Goal: Transaction & Acquisition: Book appointment/travel/reservation

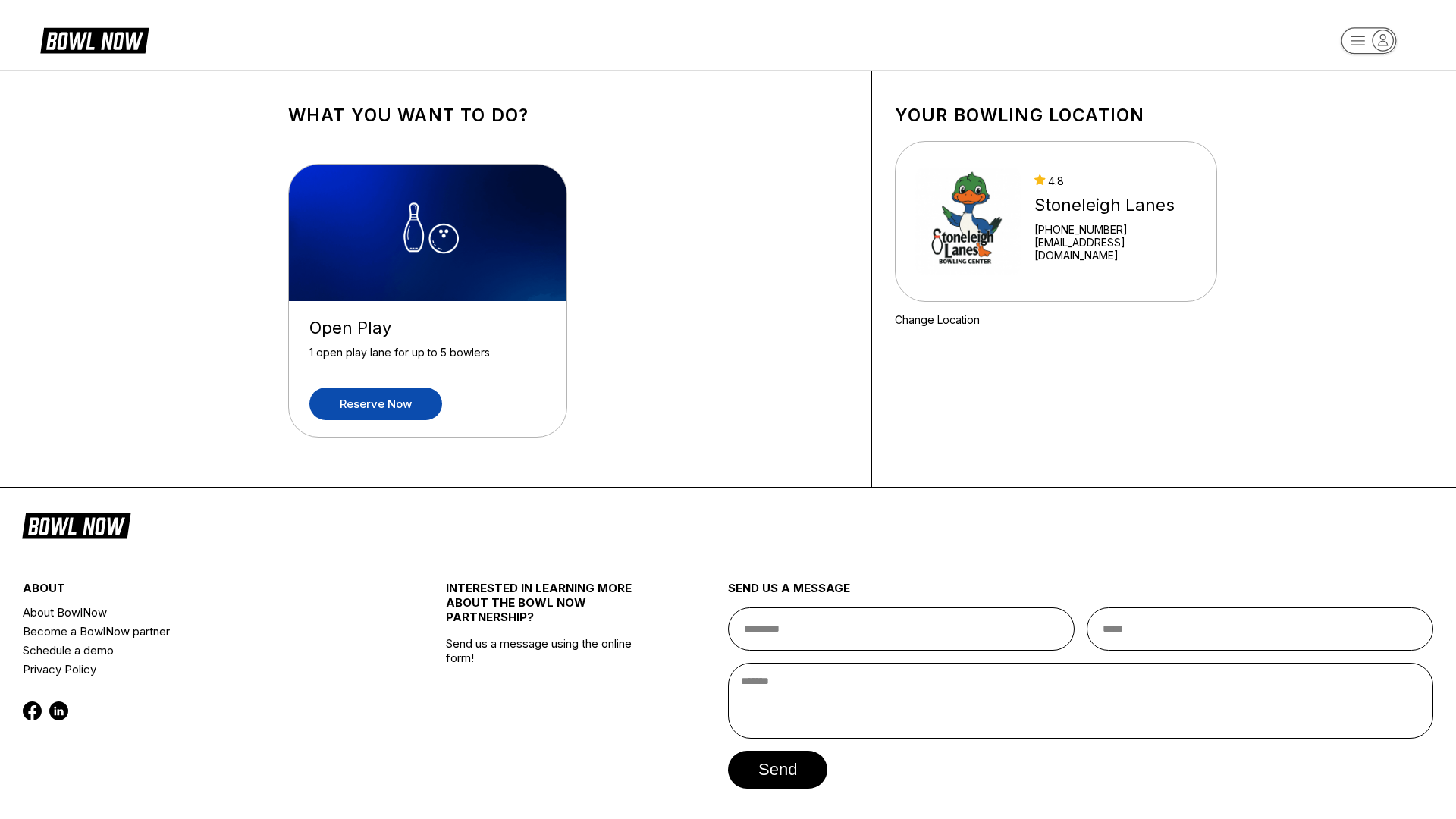
click at [405, 405] on link "Reserve now" at bounding box center [376, 403] width 133 height 32
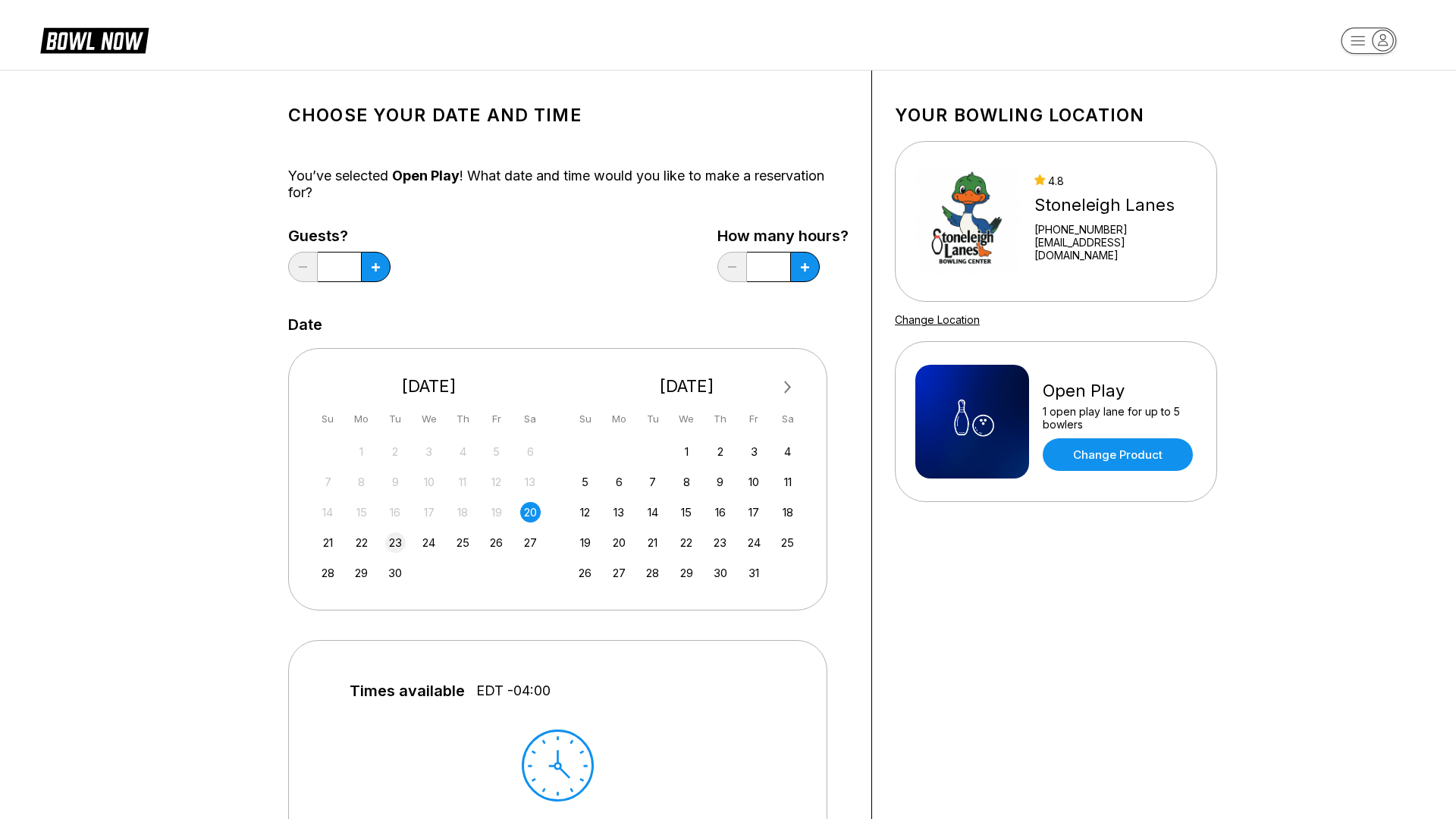
click at [398, 545] on div "23" at bounding box center [395, 542] width 21 height 21
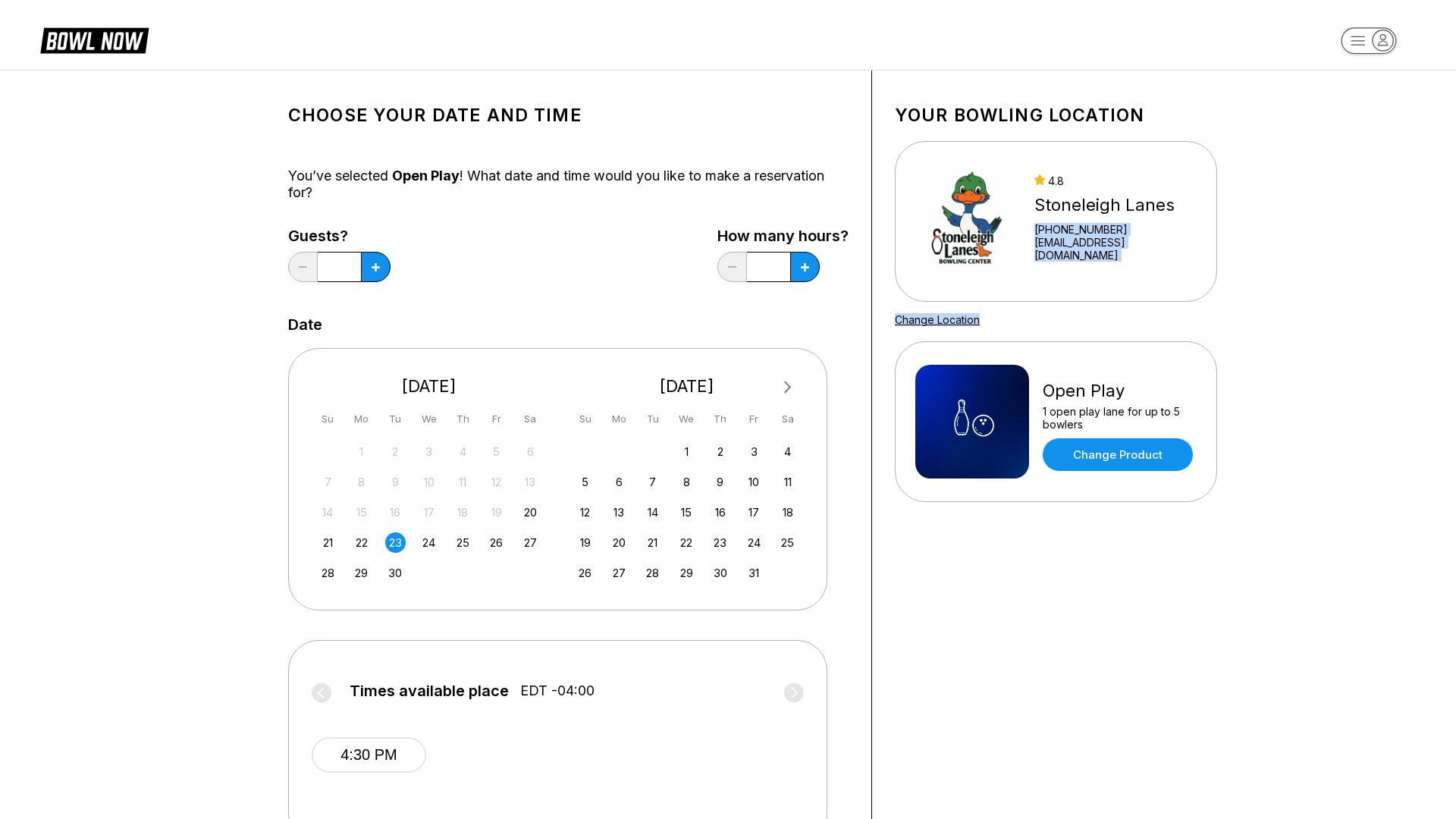
drag, startPoint x: 1445, startPoint y: 210, endPoint x: 1453, endPoint y: 307, distance: 97.3
click at [1453, 307] on html "Choose your Date and time You’ve selected Open Play ! What date and time would …" at bounding box center [728, 659] width 1456 height 1317
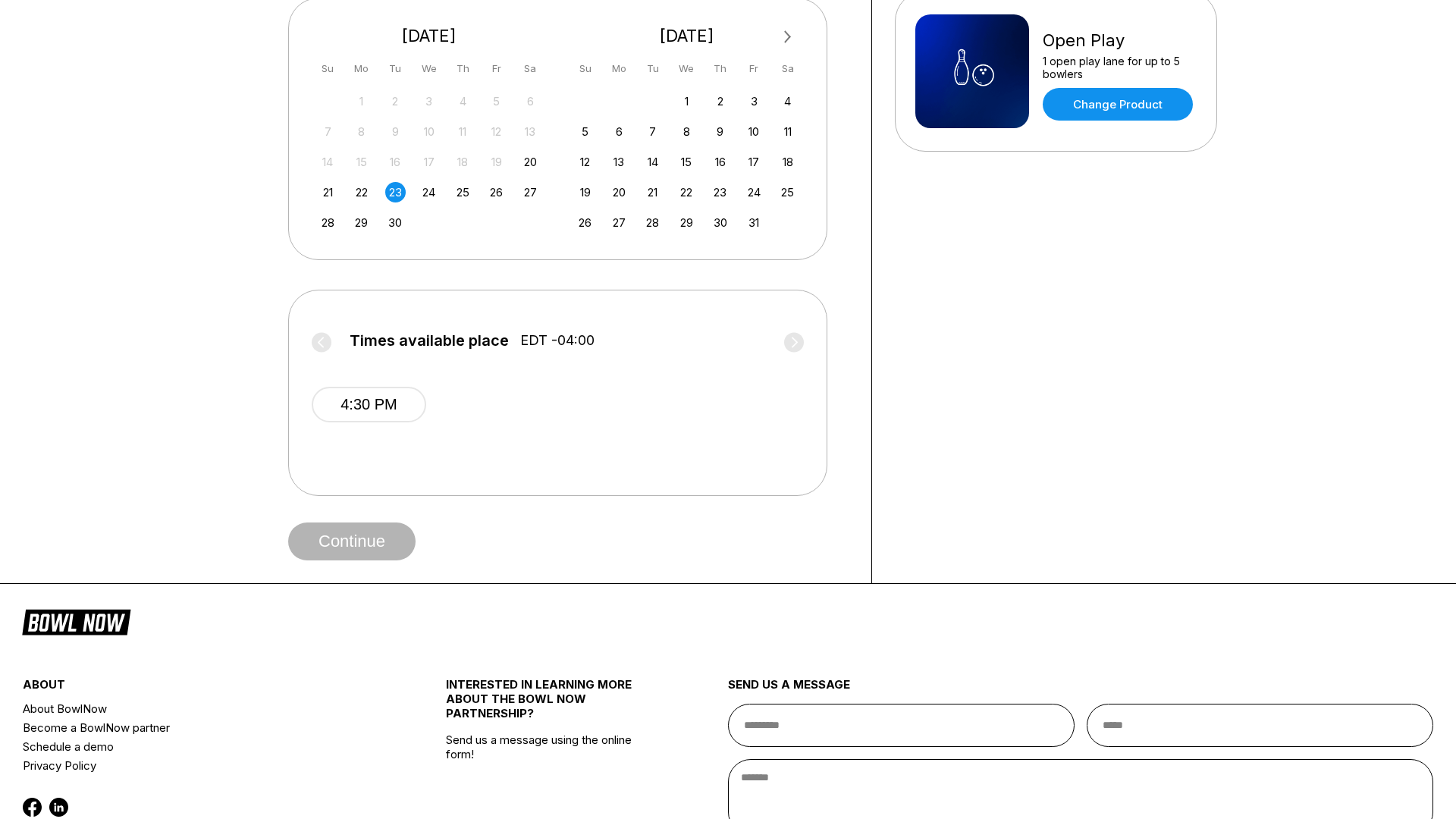
scroll to position [349, 0]
click at [395, 409] on button "4:30 PM" at bounding box center [369, 406] width 114 height 35
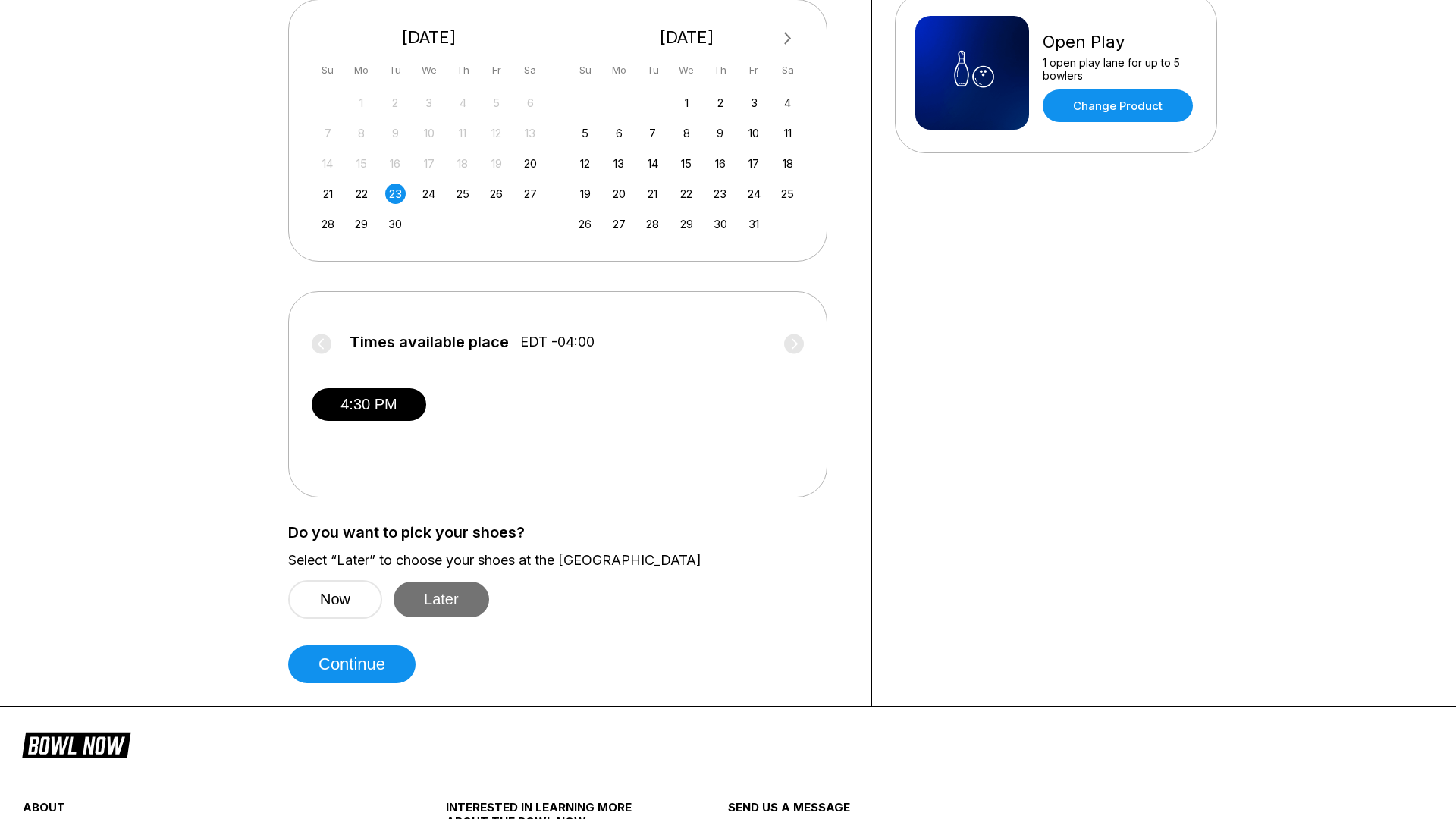
click at [441, 600] on button "Later" at bounding box center [441, 599] width 95 height 35
click at [362, 669] on button "Continue" at bounding box center [352, 664] width 128 height 38
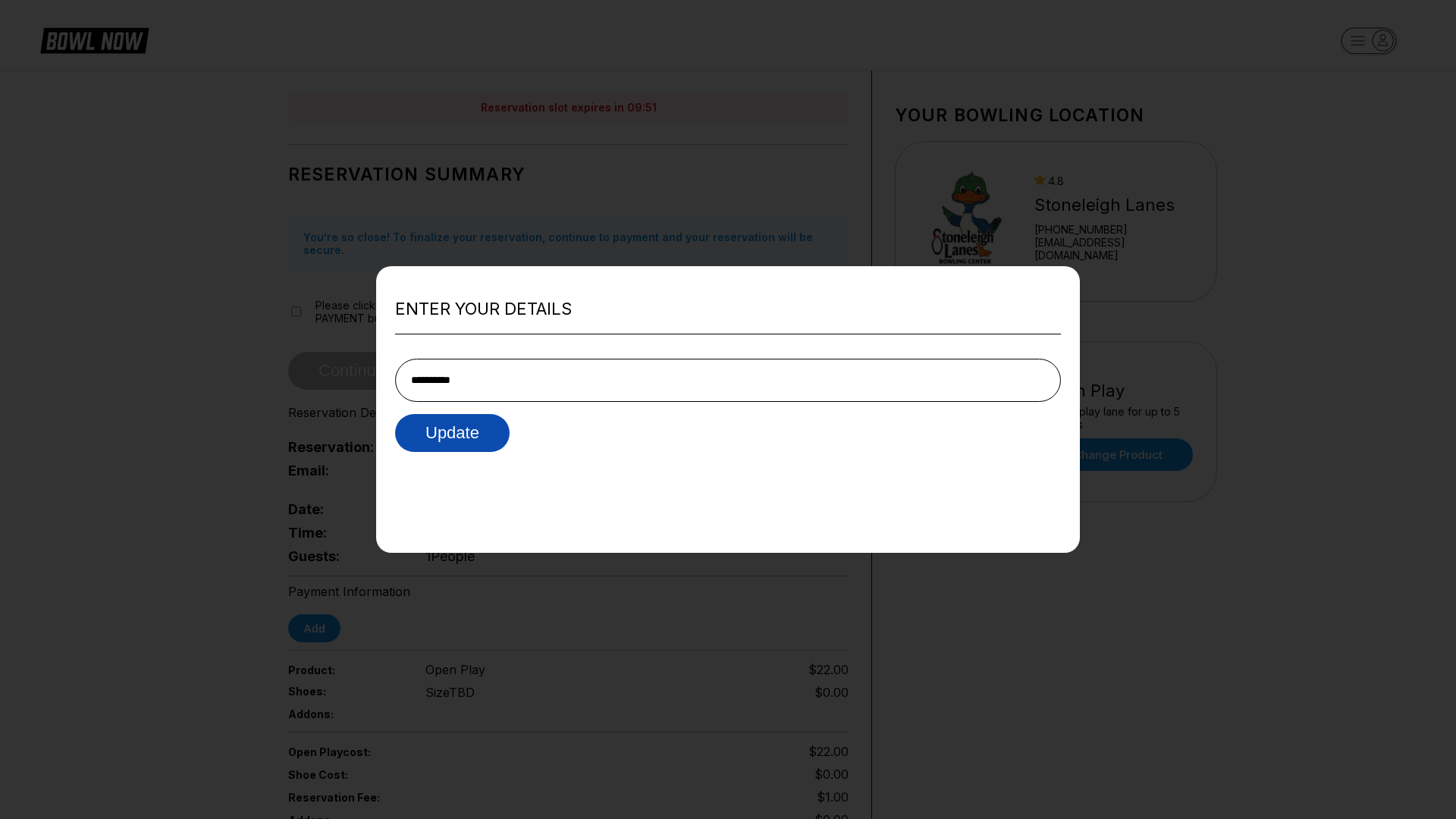
type input "**********"
click at [427, 442] on button "Update" at bounding box center [453, 433] width 114 height 38
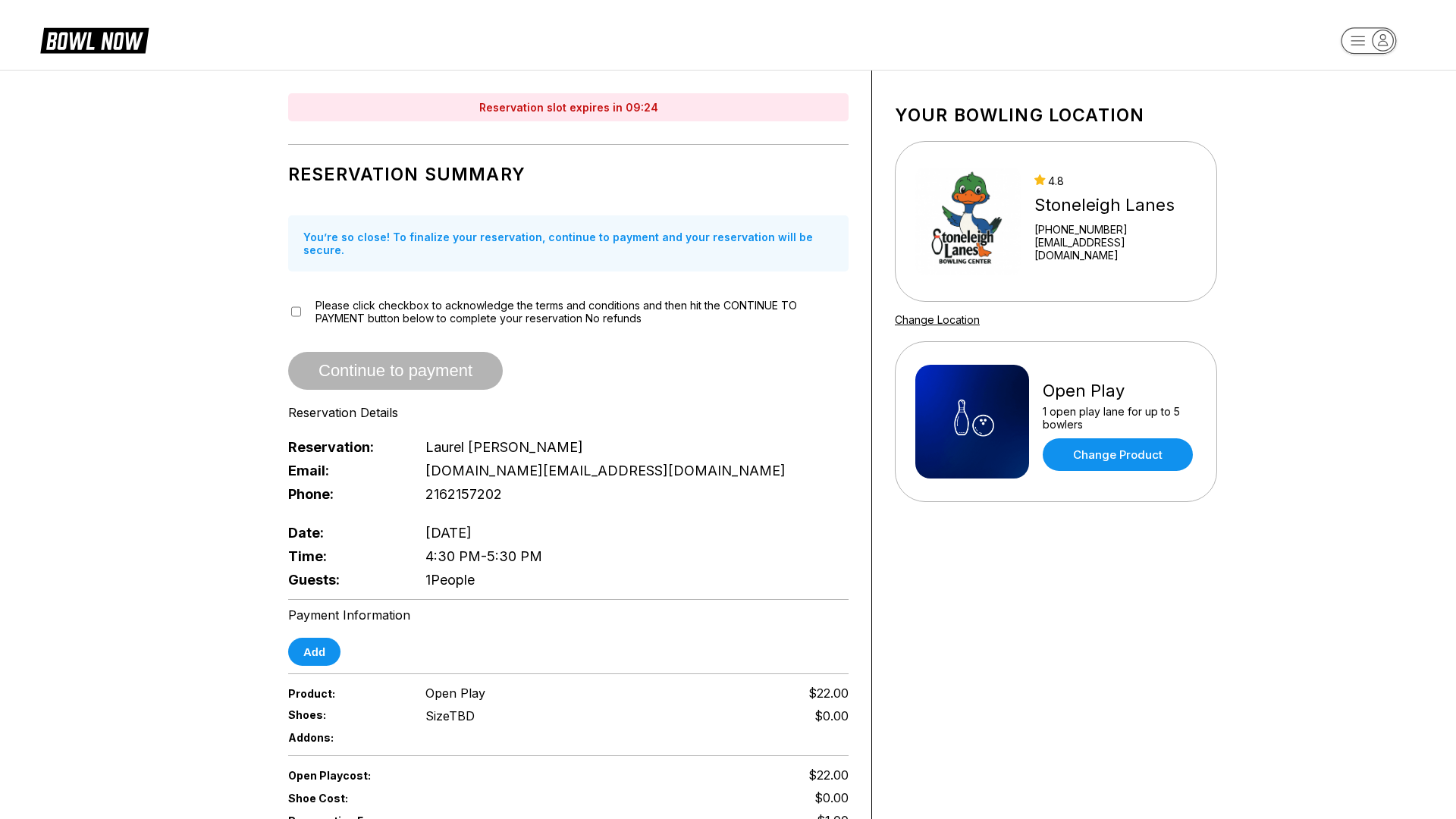
click at [1378, 44] on icon "button" at bounding box center [1382, 39] width 9 height 11
click at [1329, 239] on div "Reservation slot expires in 09:23 Reservation Summary You’re so close! To final…" at bounding box center [728, 574] width 1456 height 1010
click at [1088, 454] on link "Change Product" at bounding box center [1118, 454] width 151 height 32
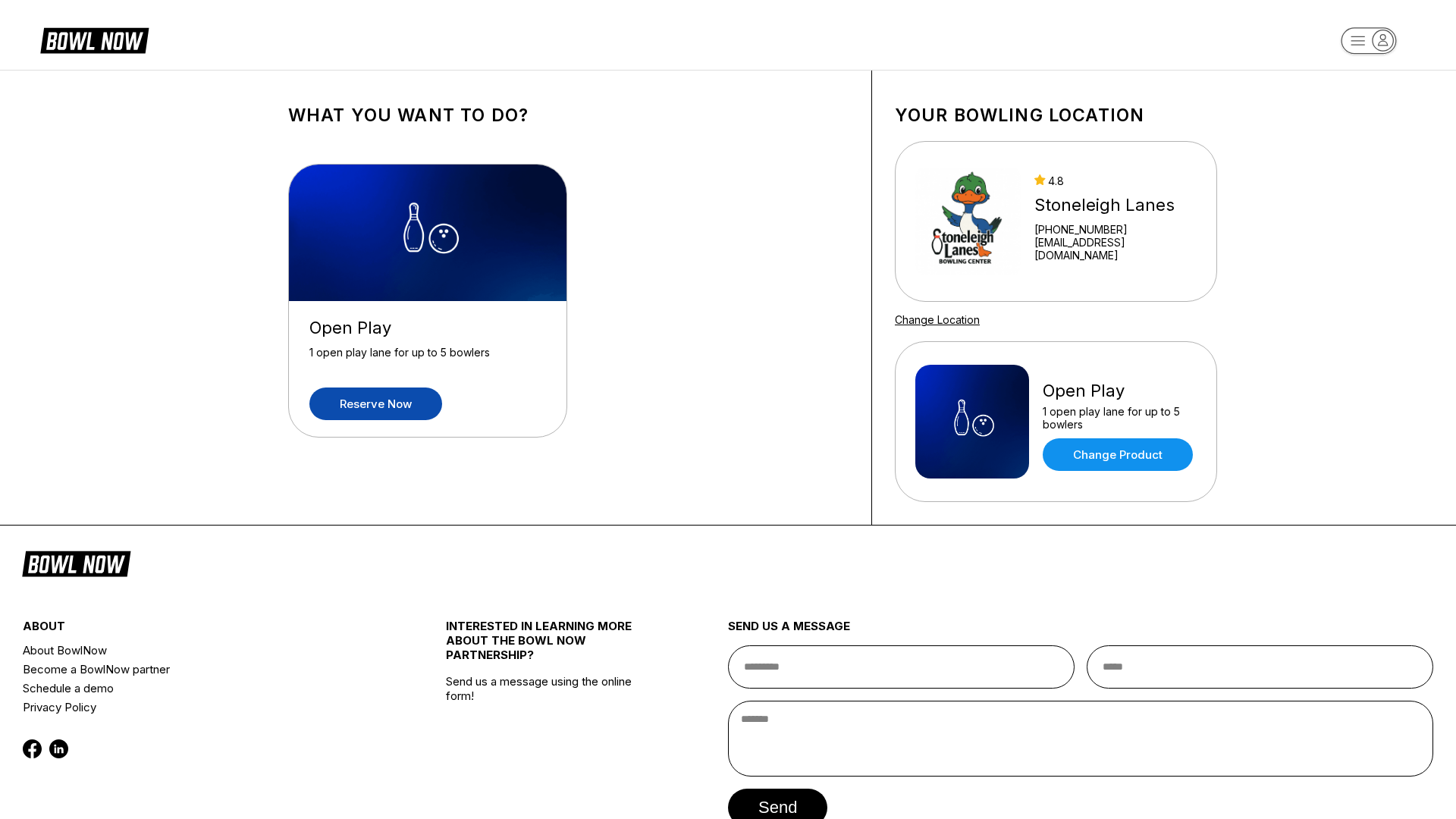
click at [1381, 40] on icon "button" at bounding box center [1382, 40] width 21 height 21
click at [376, 398] on link "Reserve now" at bounding box center [376, 403] width 133 height 32
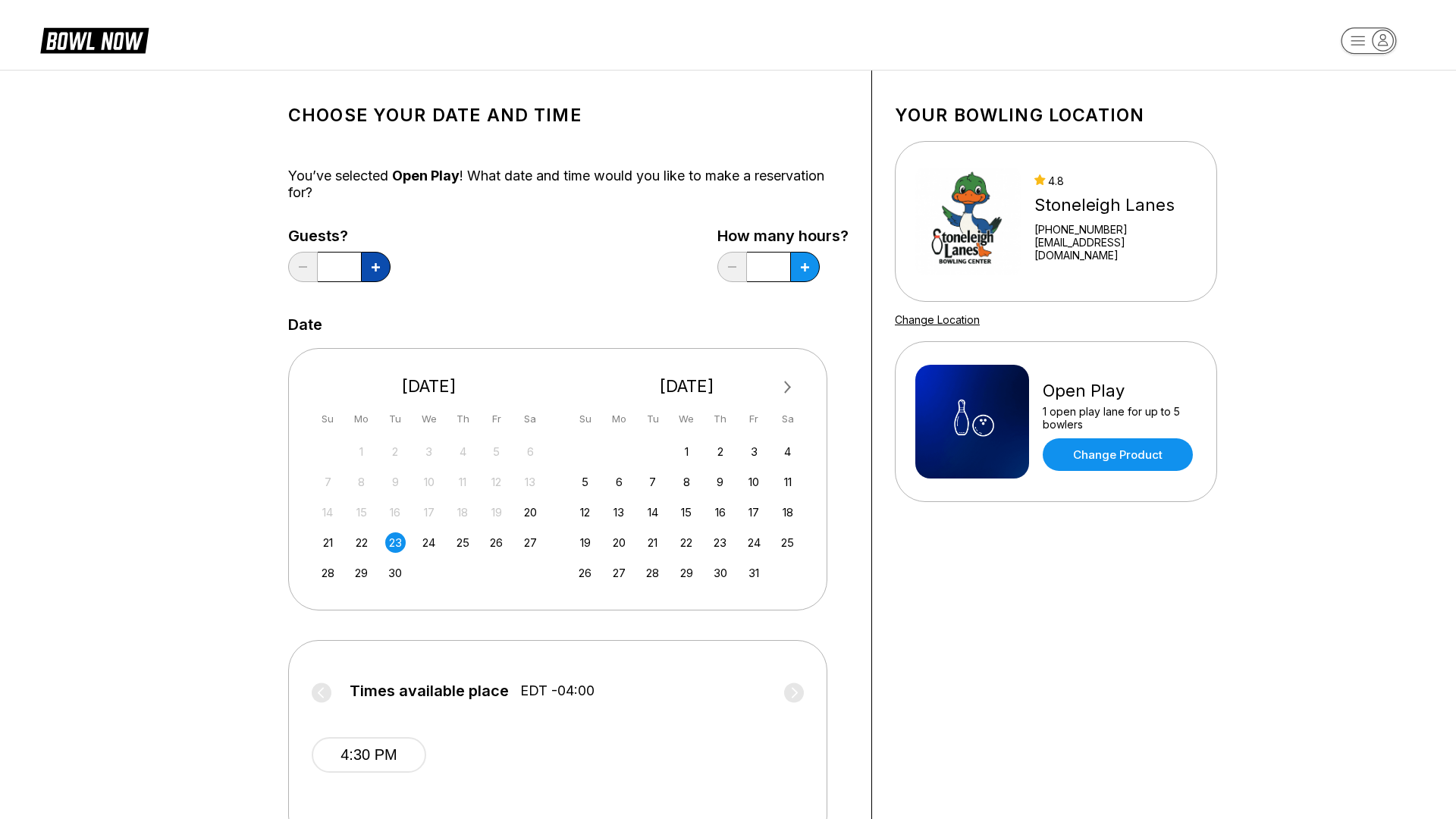
click at [383, 262] on button at bounding box center [376, 266] width 30 height 30
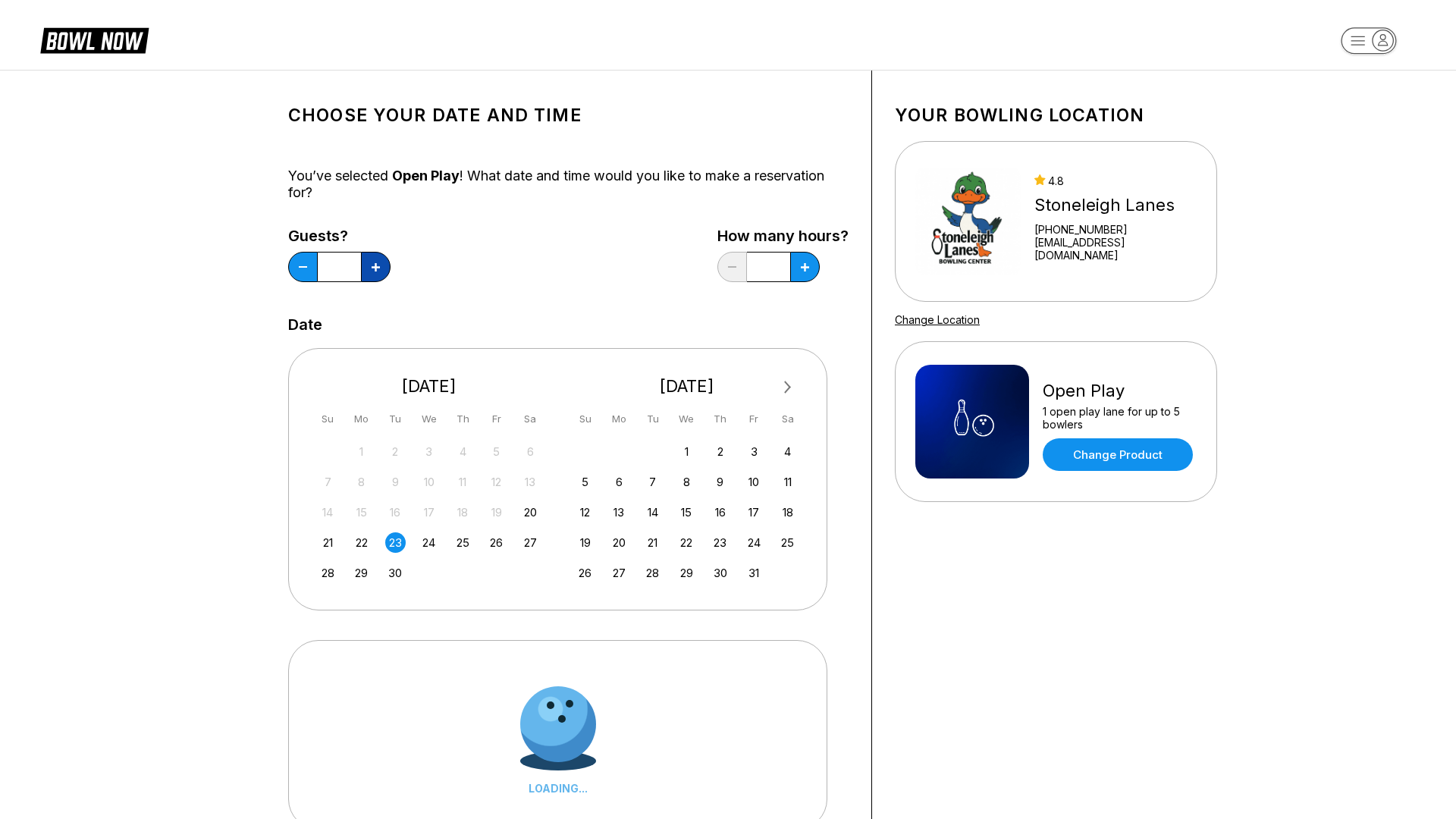
click at [383, 262] on button at bounding box center [376, 266] width 30 height 30
type input "*"
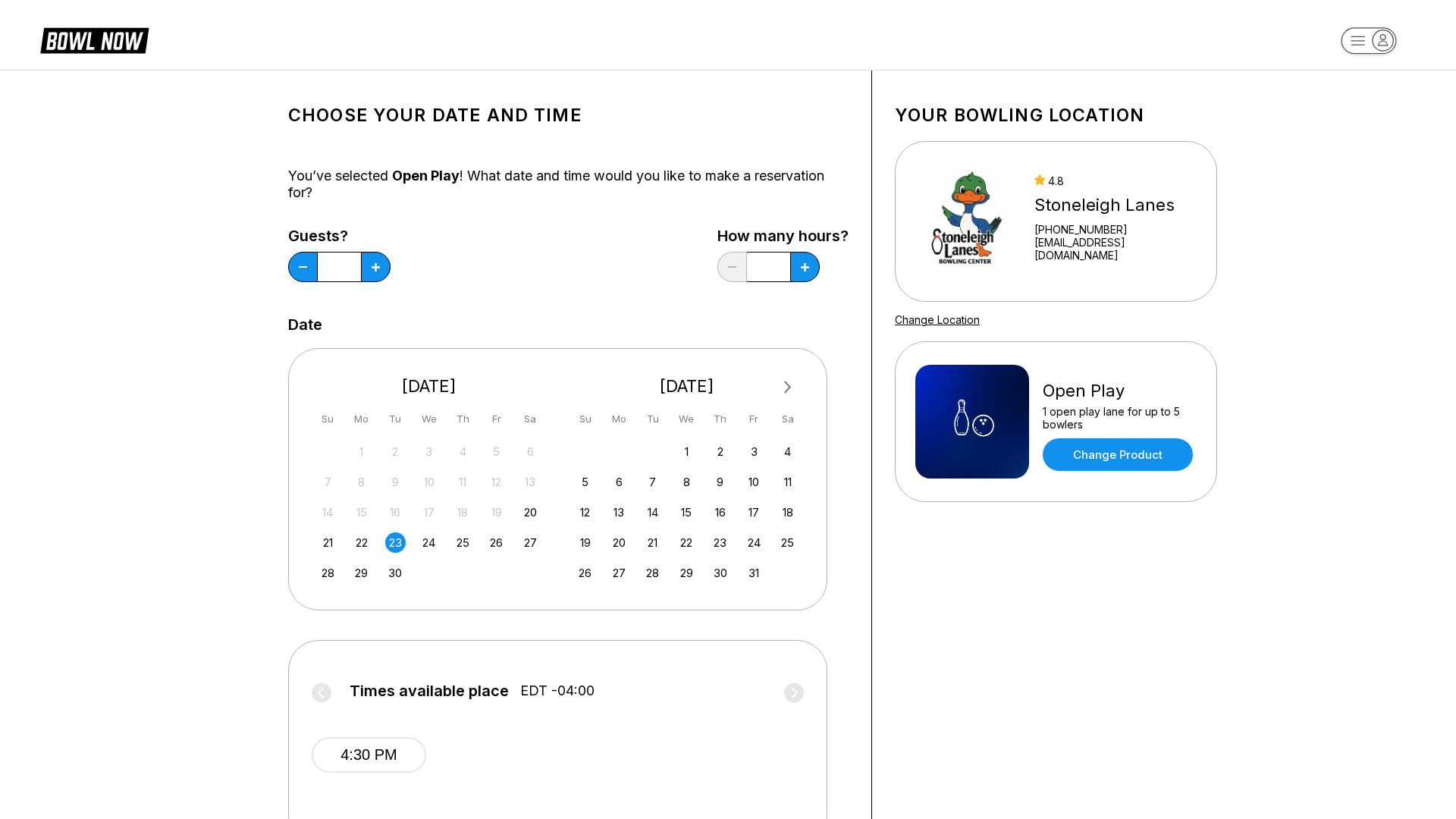
click at [534, 314] on div "Choose your Date and time You’ve selected Open Play ! What date and time would …" at bounding box center [569, 501] width 561 height 817
click at [398, 544] on div "23" at bounding box center [395, 542] width 21 height 21
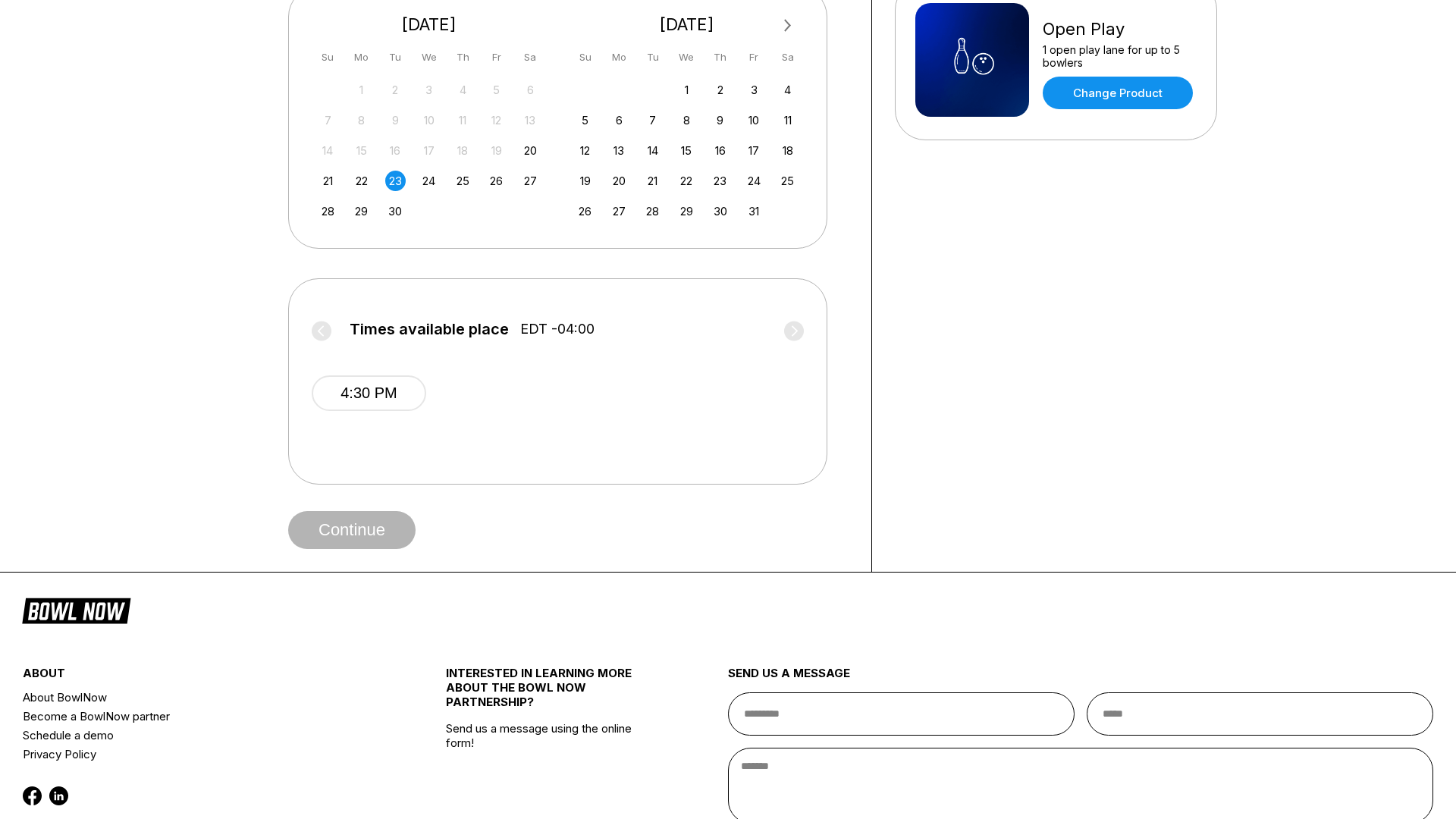
scroll to position [366, 0]
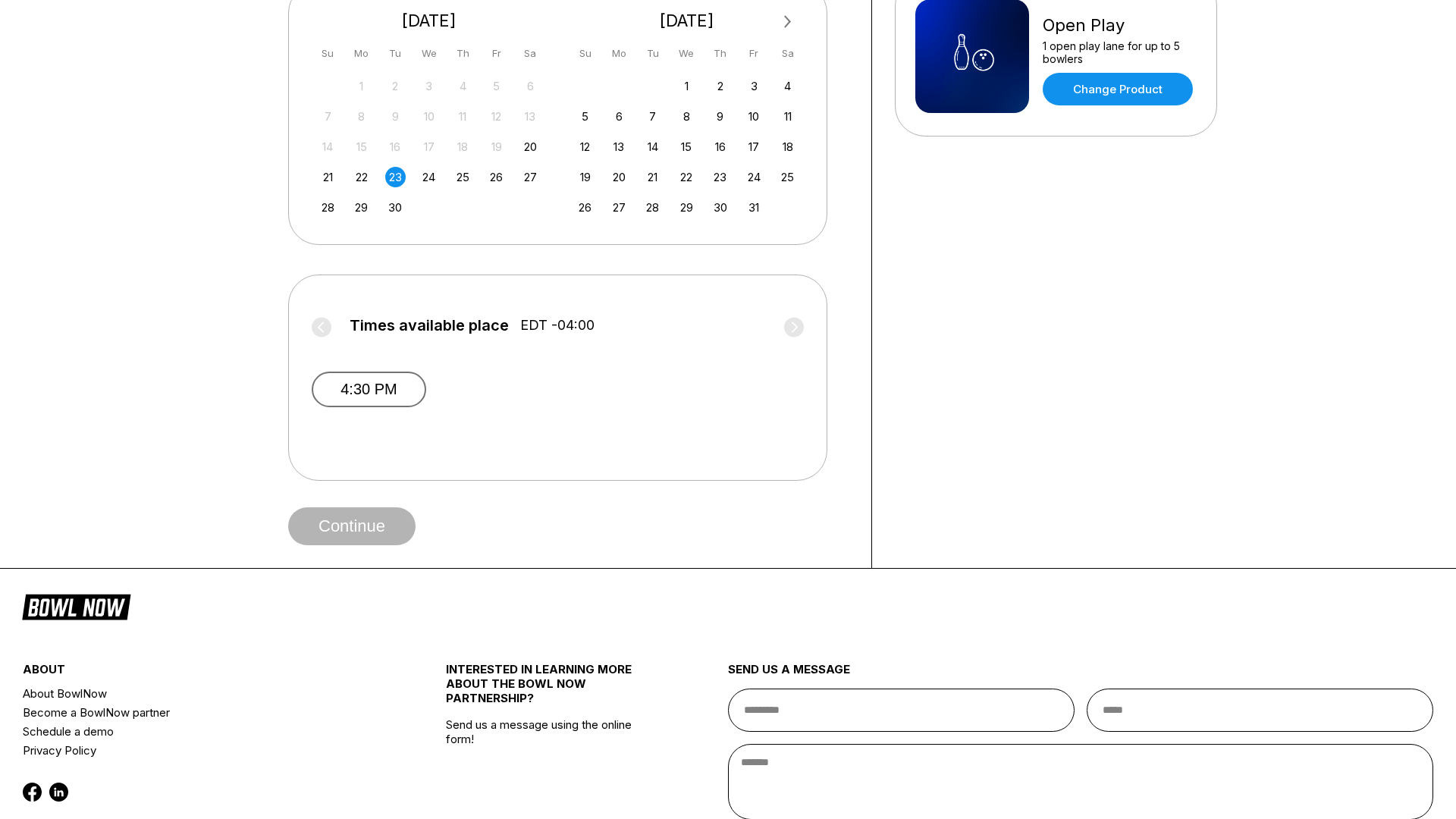
click at [378, 393] on button "4:30 PM" at bounding box center [369, 389] width 114 height 35
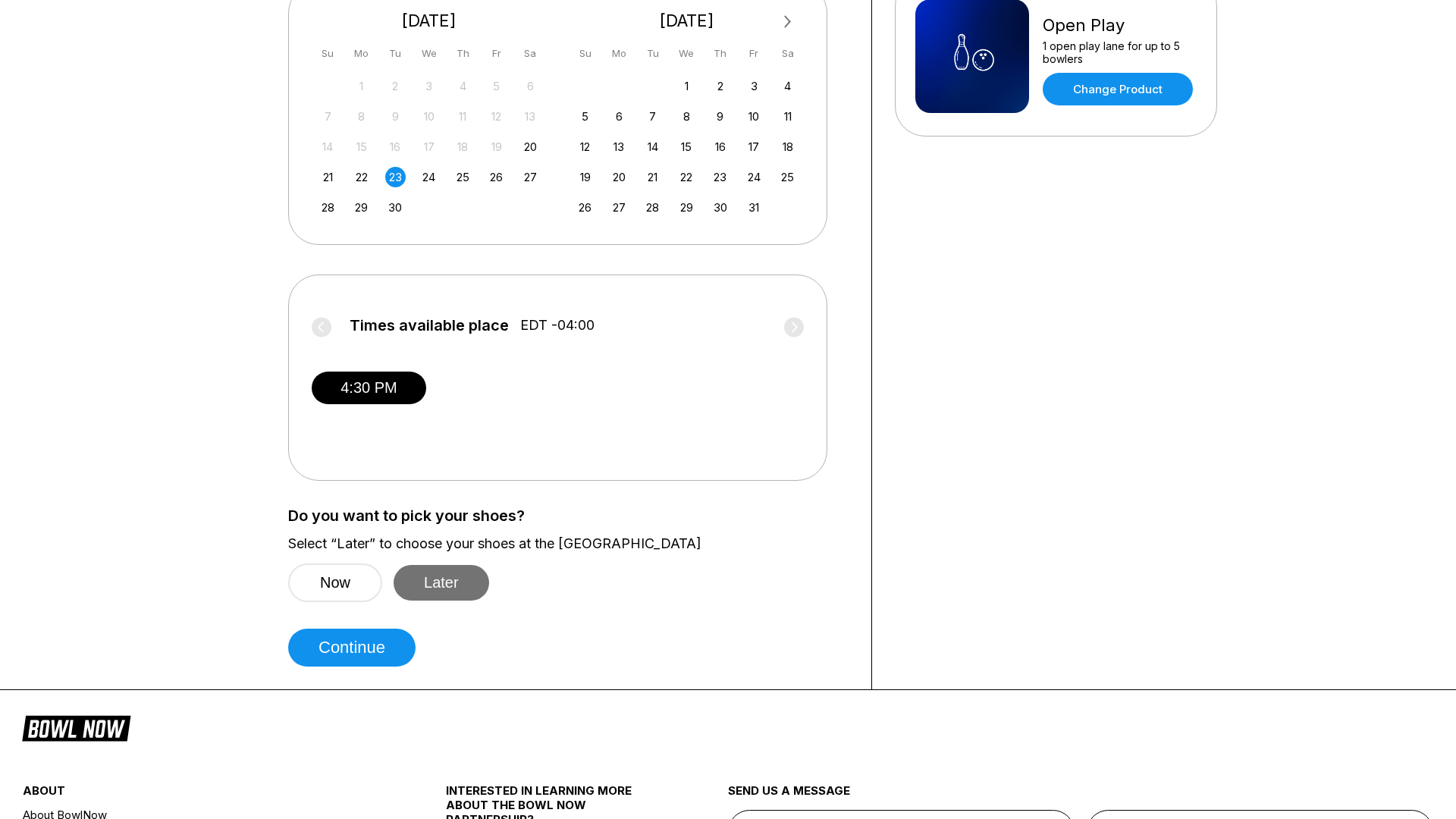
click at [439, 590] on button "Later" at bounding box center [441, 582] width 95 height 35
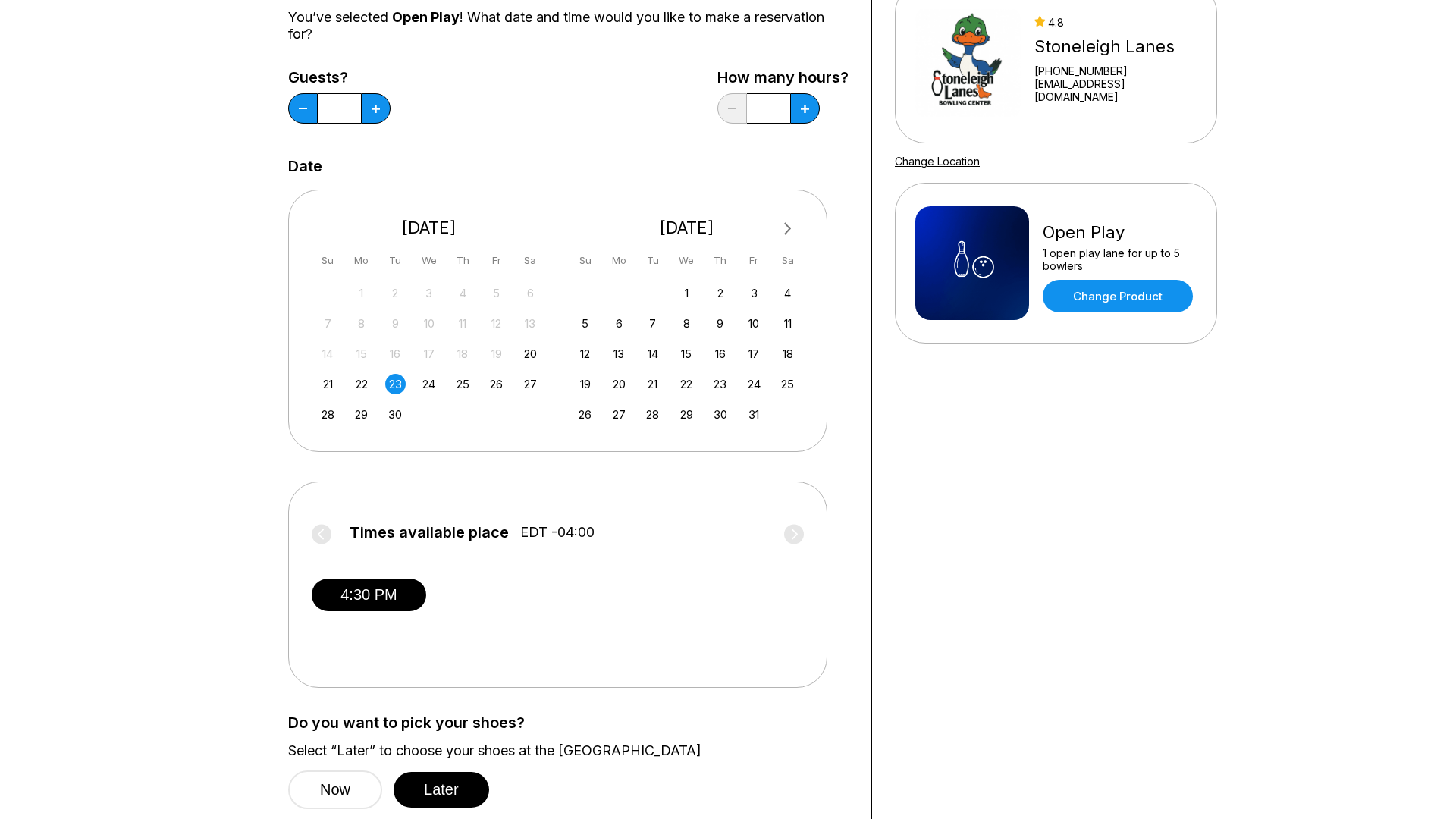
scroll to position [0, 0]
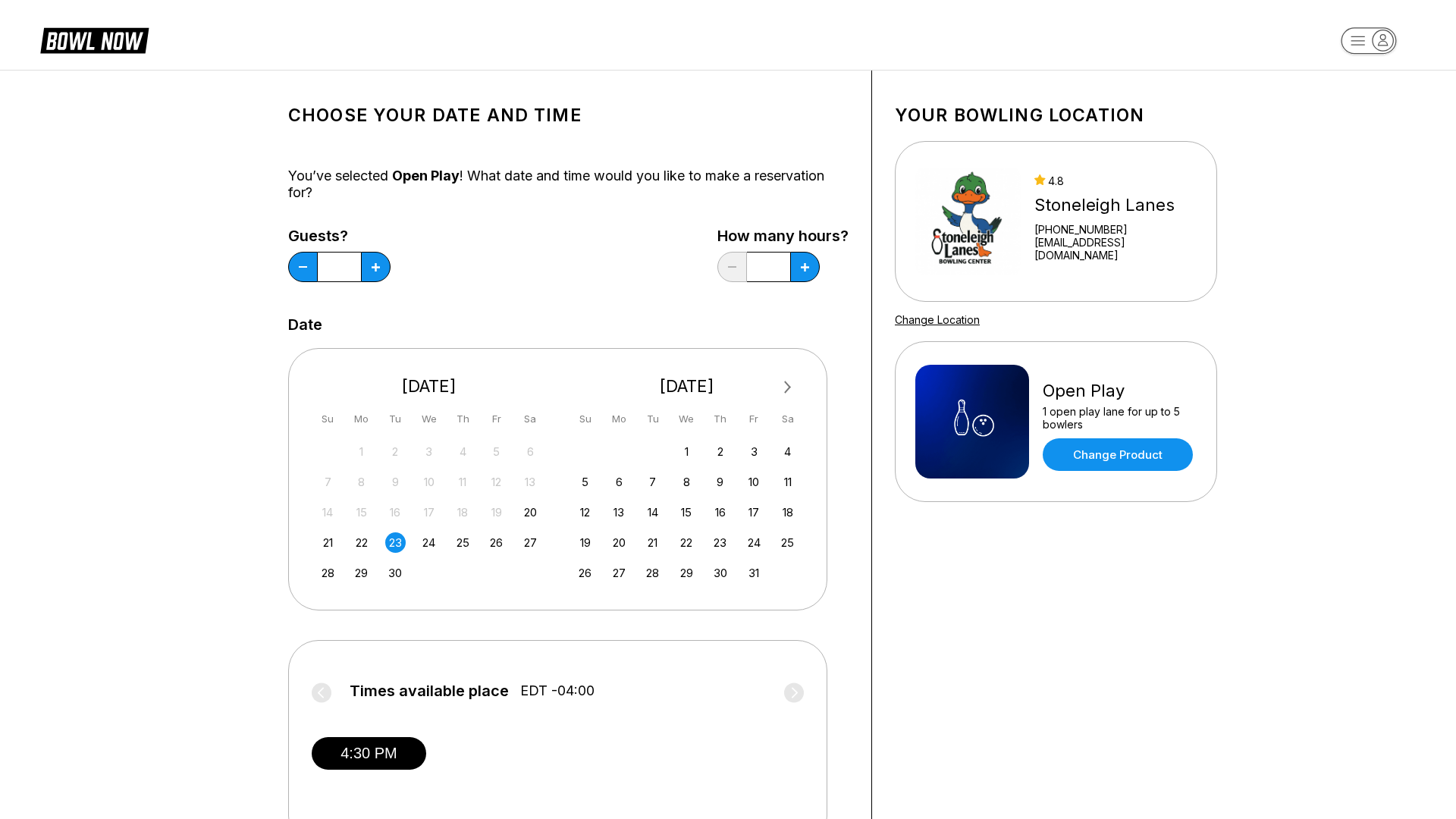
click at [1376, 43] on icon "button" at bounding box center [1382, 40] width 21 height 21
click at [1352, 136] on div "Logout" at bounding box center [1342, 144] width 51 height 27
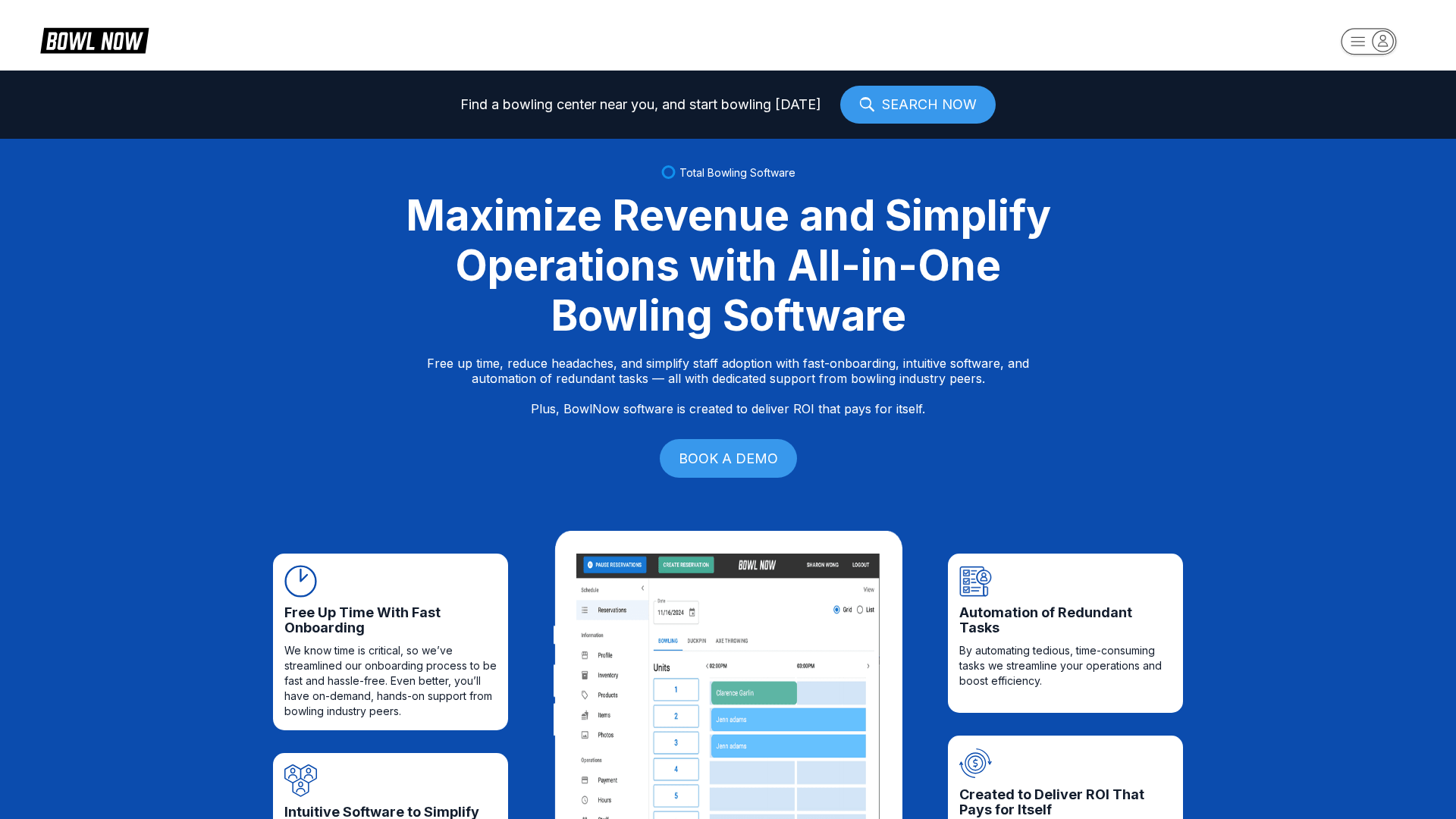
click at [156, 804] on div "Free Up Time With Fast Onboarding We know time is critical, so we’ve streamline…" at bounding box center [728, 746] width 1456 height 478
click at [201, 444] on div "Total Bowling Software Maximize Revenue and Simplify Operations with All-in-One…" at bounding box center [728, 322] width 1456 height 369
click at [241, 0] on header at bounding box center [728, 35] width 1456 height 71
click at [1385, 43] on icon "button" at bounding box center [1382, 40] width 21 height 21
click at [1207, 213] on div "Total Bowling Software Maximize Revenue and Simplify Operations with All-in-One…" at bounding box center [728, 322] width 1456 height 369
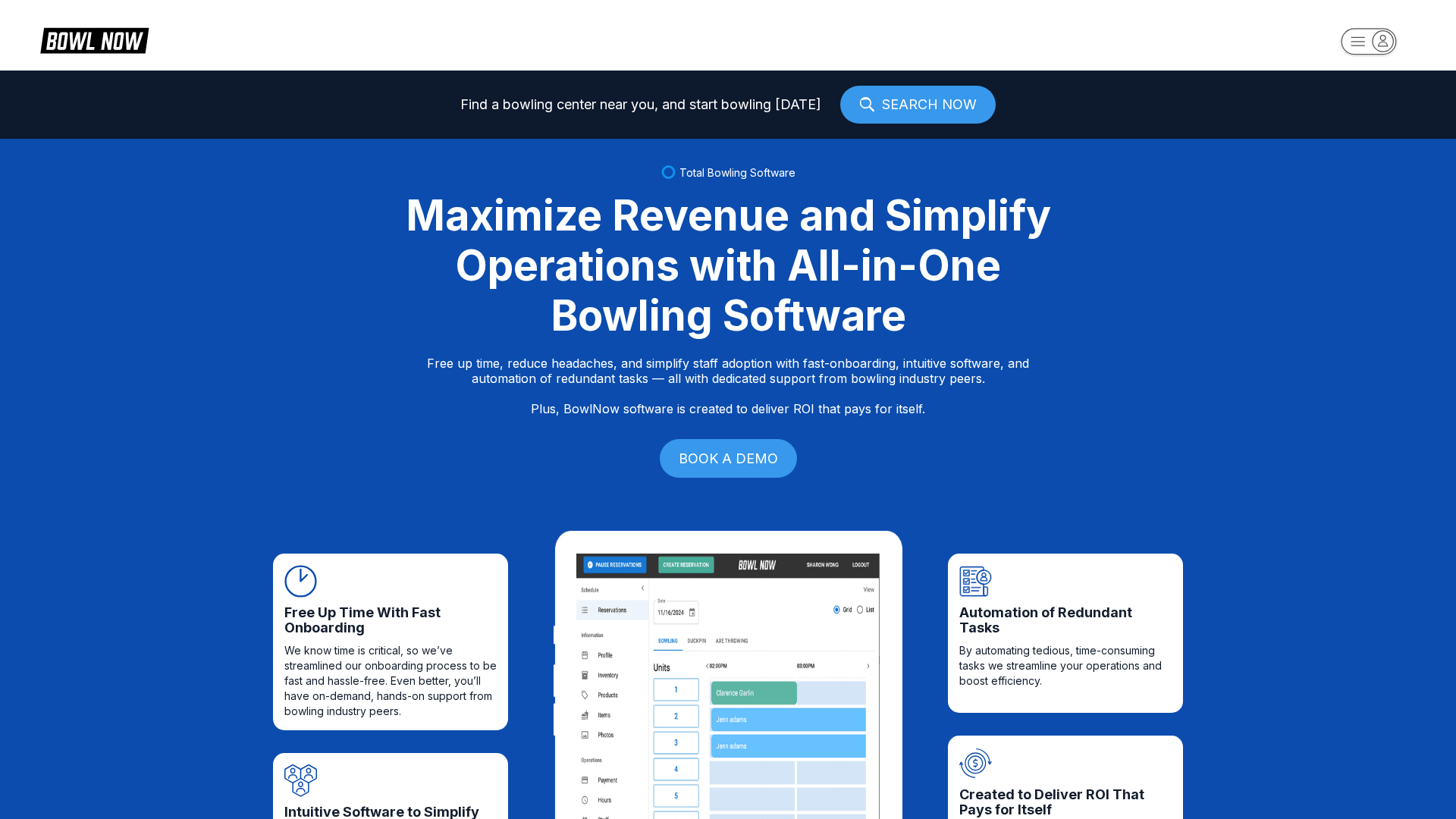
click at [1298, 657] on div "Free Up Time With Fast Onboarding We know time is critical, so we’ve streamline…" at bounding box center [728, 746] width 1456 height 478
click at [1325, 319] on div "Total Bowling Software Maximize Revenue and Simplify Operations with All-in-One…" at bounding box center [728, 322] width 1456 height 369
click at [1326, 302] on div "Total Bowling Software Maximize Revenue and Simplify Operations with All-in-One…" at bounding box center [728, 322] width 1456 height 369
click at [1095, 242] on div "Total Bowling Software Maximize Revenue and Simplify Operations with All-in-One…" at bounding box center [728, 322] width 1456 height 369
